Goal: Find specific page/section: Find specific page/section

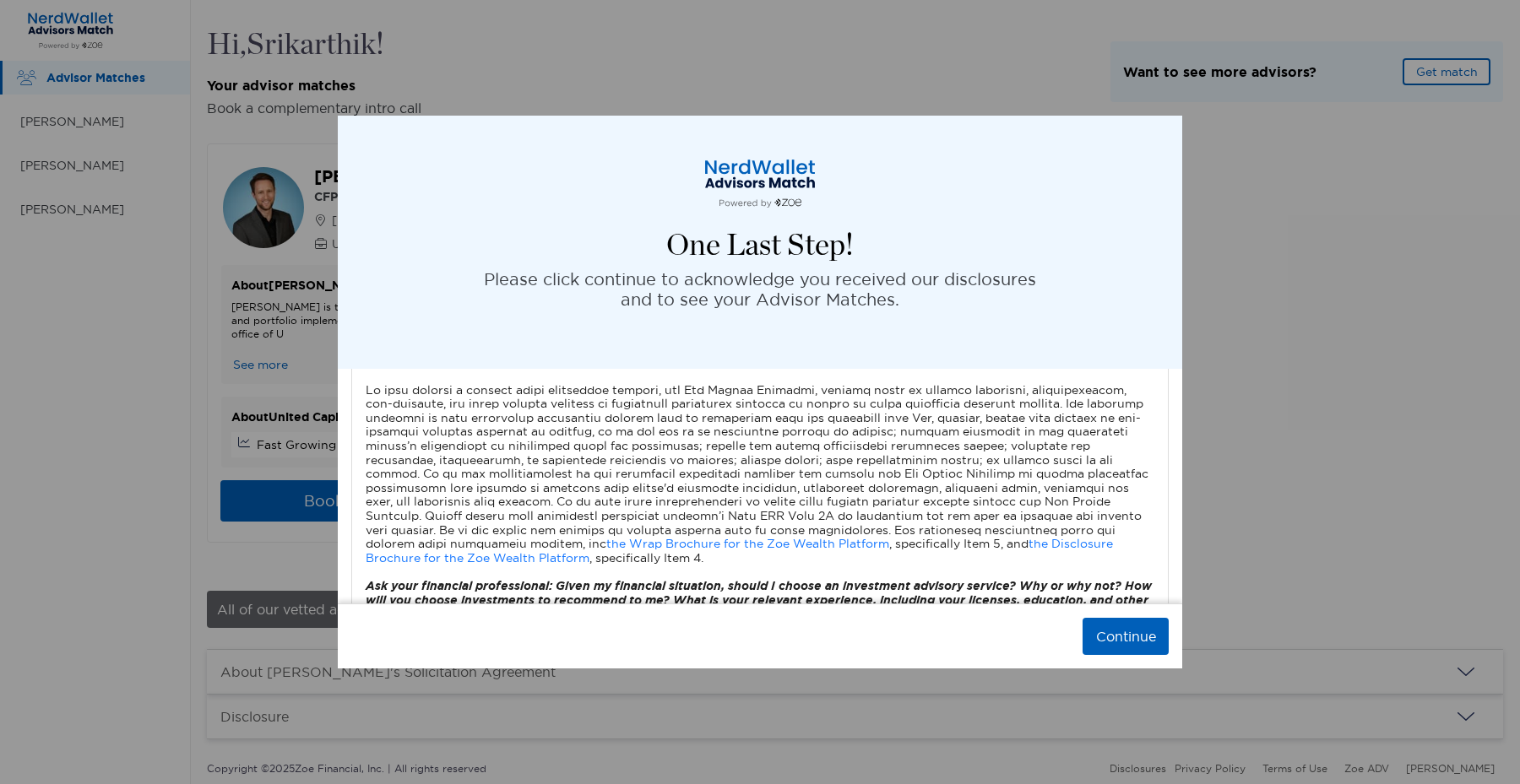
scroll to position [234, 0]
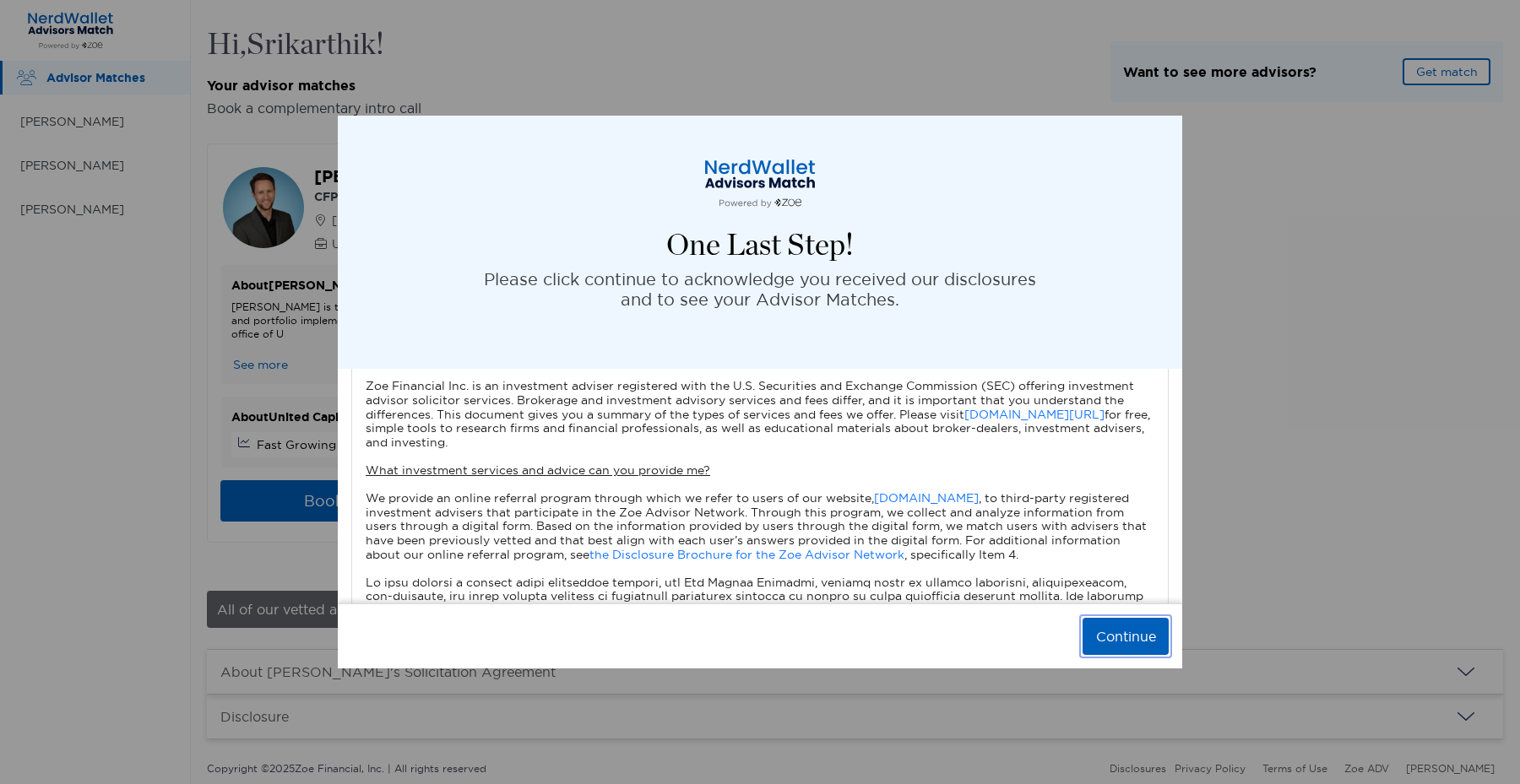
click at [1115, 634] on button "Continue" at bounding box center [1125, 636] width 86 height 37
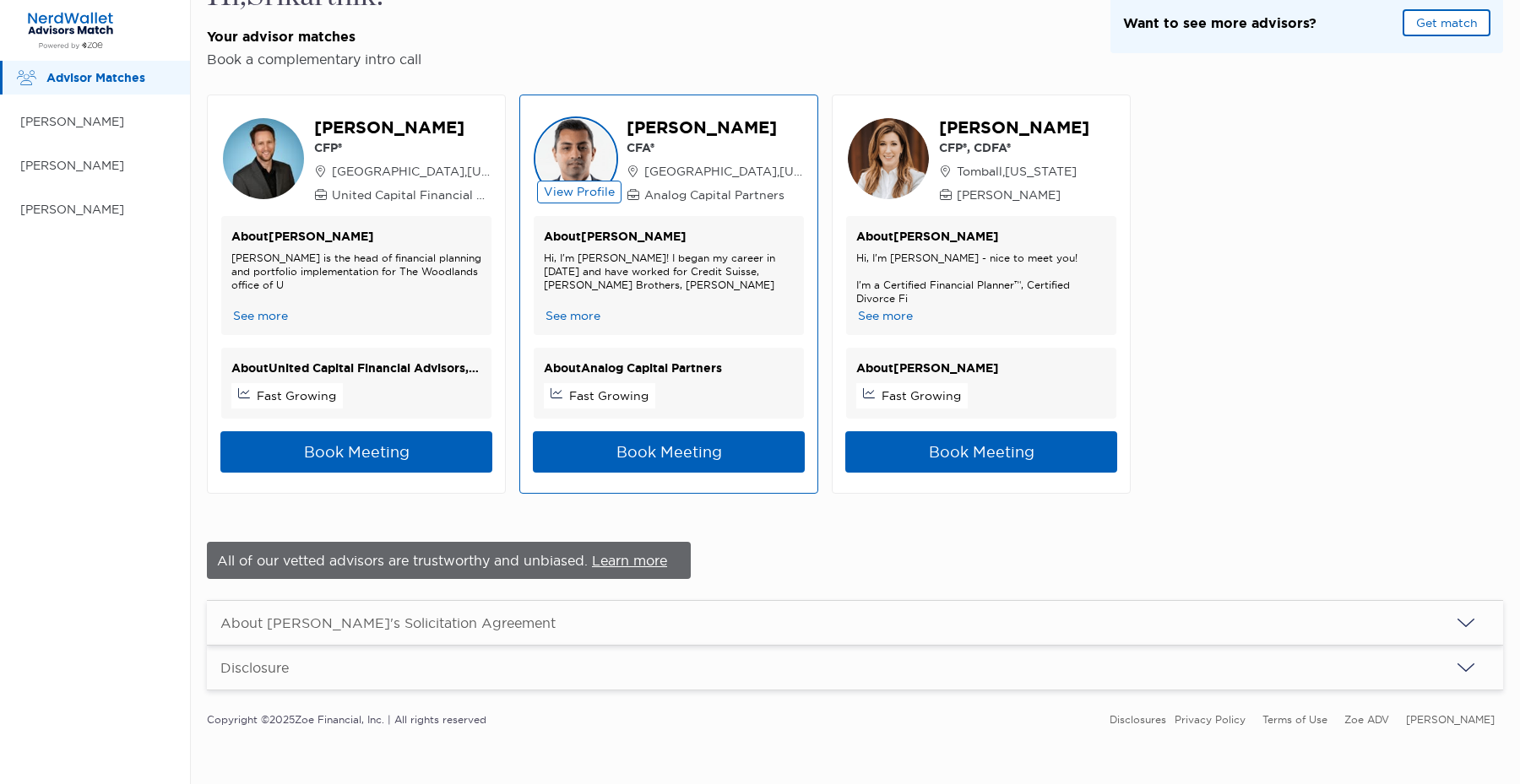
scroll to position [0, 0]
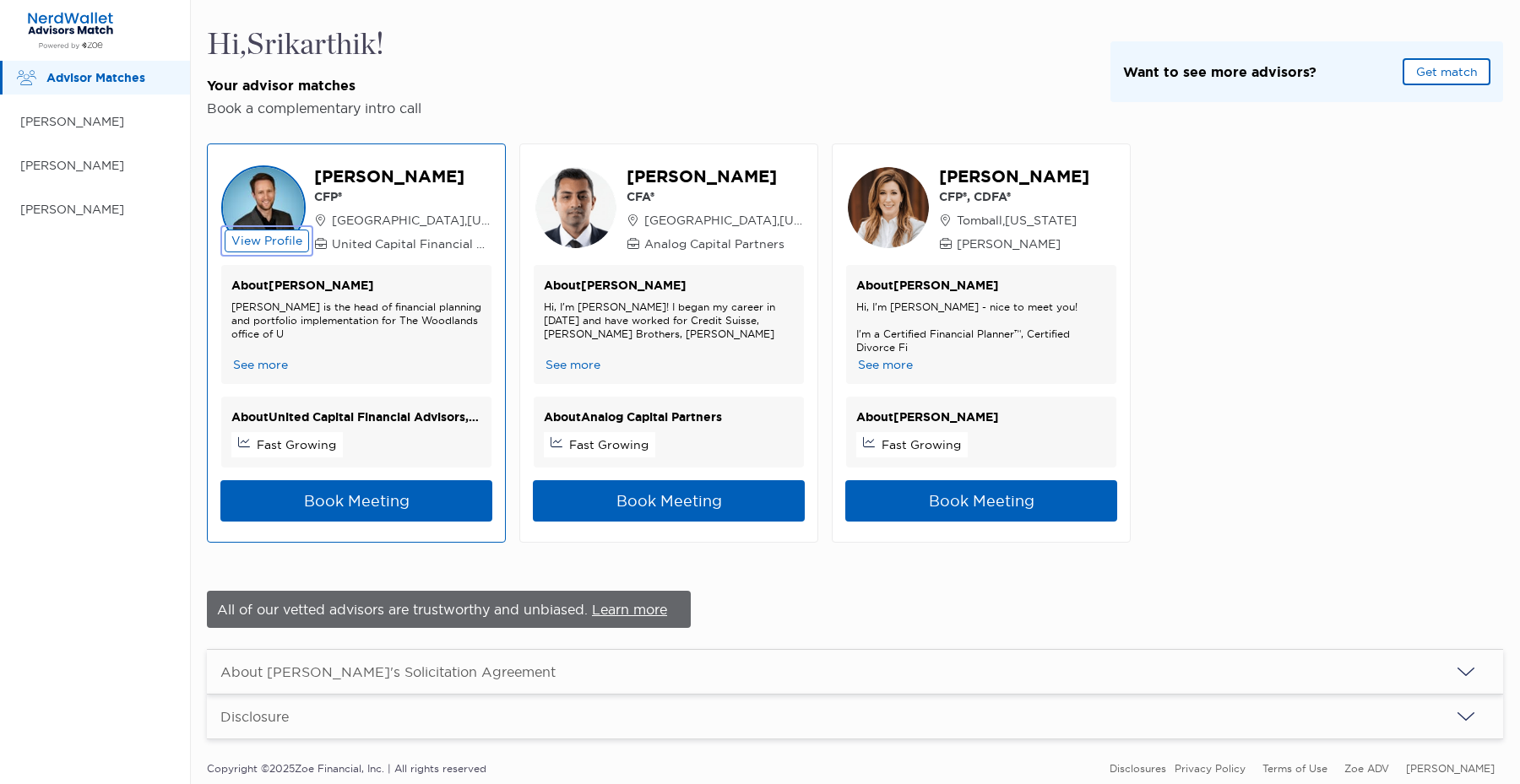
click at [254, 239] on button "View Profile" at bounding box center [267, 241] width 85 height 23
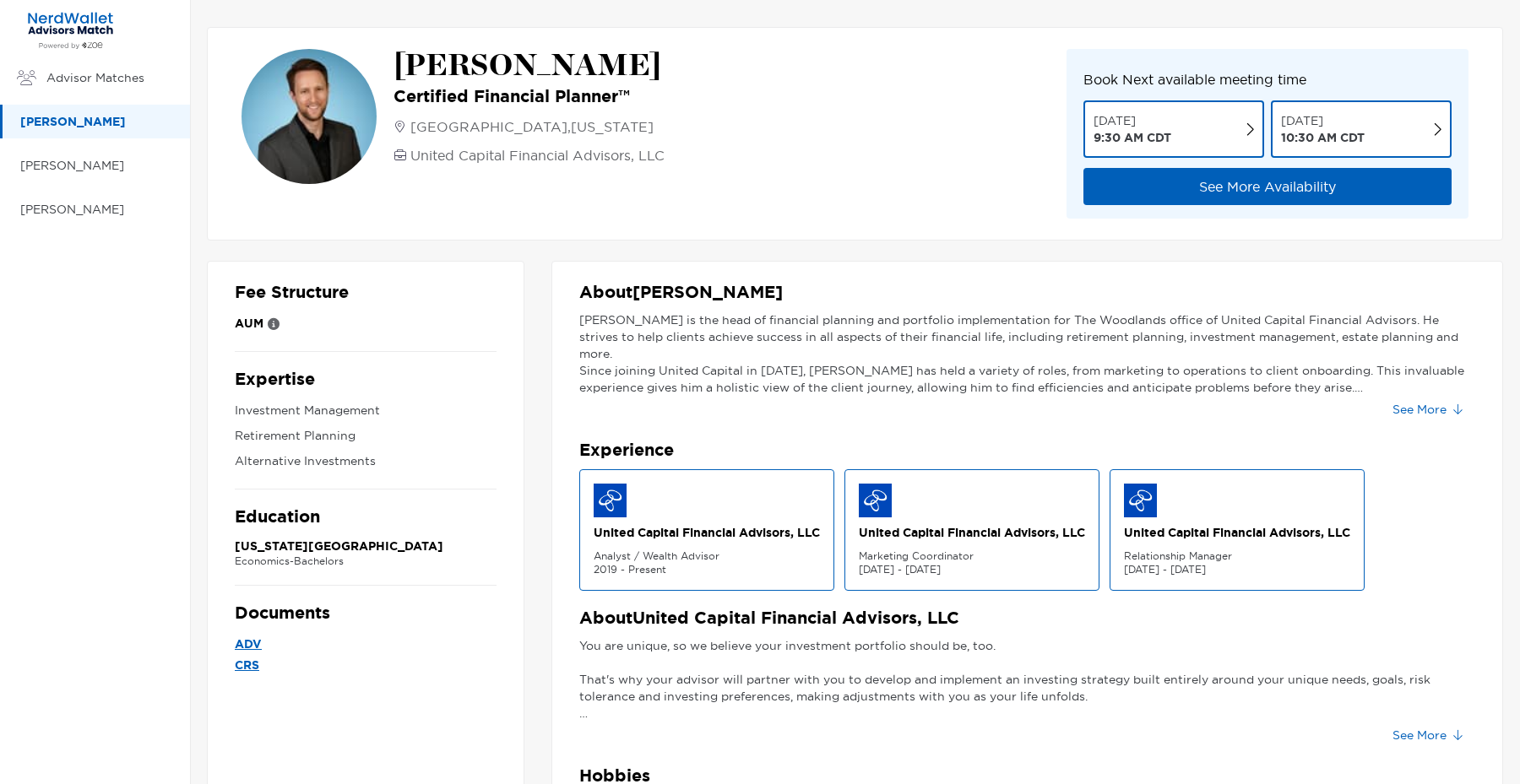
click at [667, 533] on p "United Capital Financial Advisors, LLC" at bounding box center [707, 532] width 227 height 17
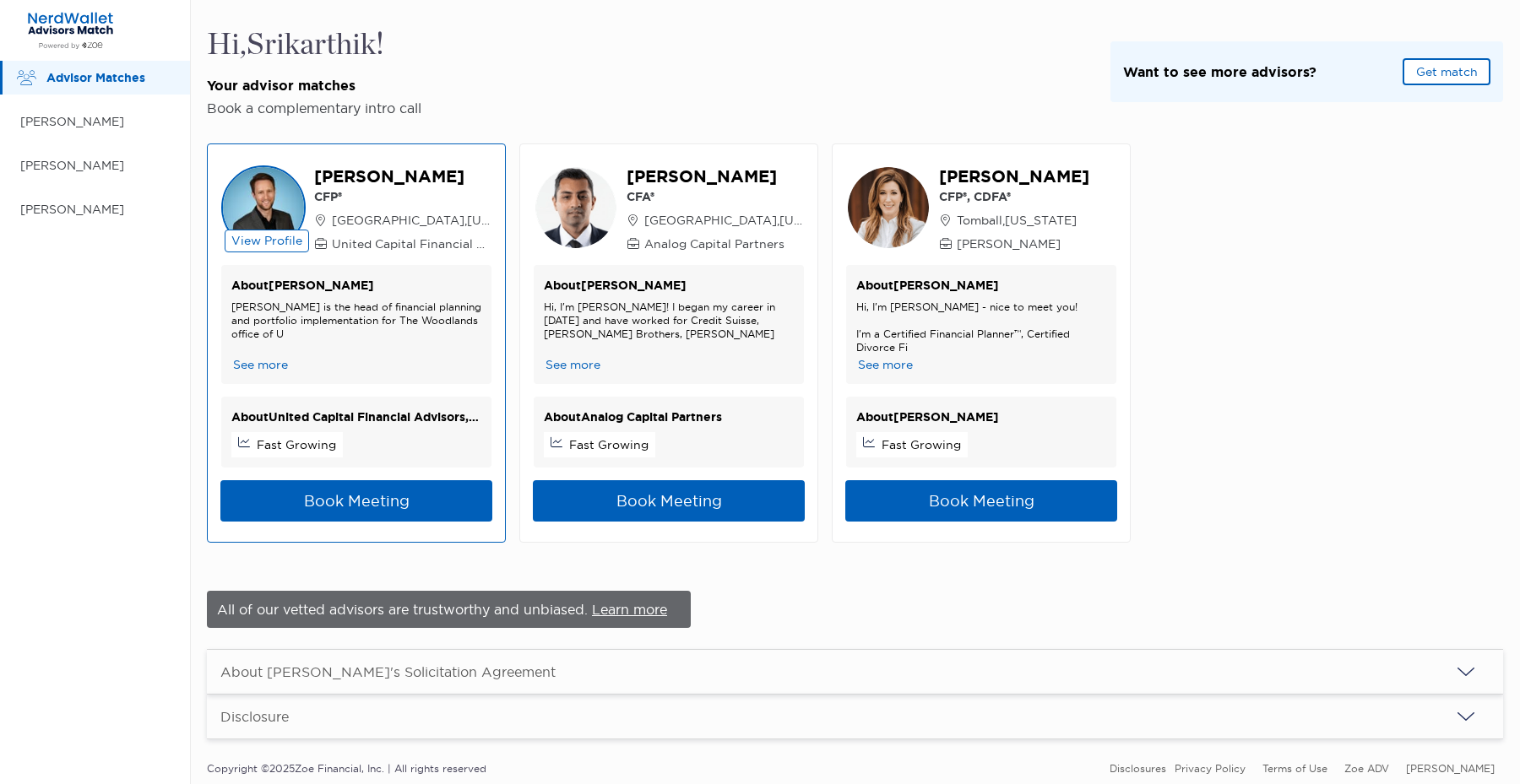
click at [329, 196] on p "CFP®" at bounding box center [403, 196] width 178 height 17
